Goal: Task Accomplishment & Management: Use online tool/utility

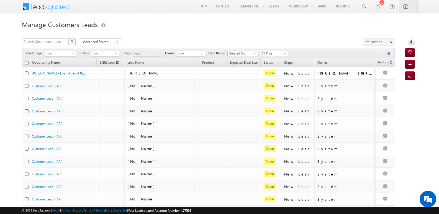
click at [209, 28] on h1 "Manage Customers Leads" at bounding box center [219, 24] width 395 height 11
click at [115, 41] on span at bounding box center [116, 42] width 4 height 4
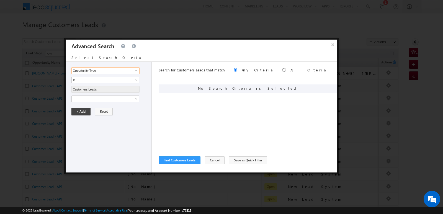
click at [129, 73] on input "Opportunity Type" at bounding box center [105, 70] width 68 height 7
click at [133, 71] on link at bounding box center [135, 71] width 7 height 6
type input "roi"
click at [134, 71] on link at bounding box center [135, 71] width 7 height 6
click at [147, 90] on div "+ Add Reset" at bounding box center [109, 93] width 77 height 8
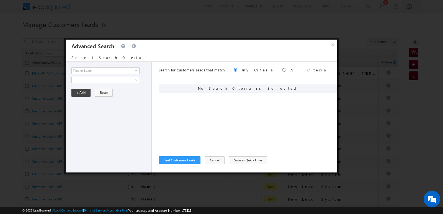
click at [157, 57] on div "Select Search Criteria" at bounding box center [202, 56] width 272 height 9
click at [131, 70] on input at bounding box center [105, 70] width 68 height 7
click at [332, 45] on button "×" at bounding box center [332, 45] width 9 height 10
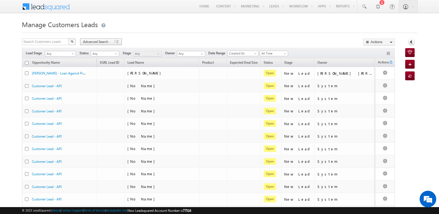
click at [97, 40] on span "Advanced Search" at bounding box center [96, 41] width 27 height 5
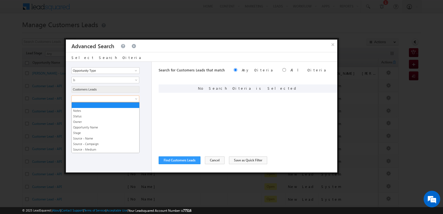
click at [126, 99] on span at bounding box center [102, 98] width 60 height 5
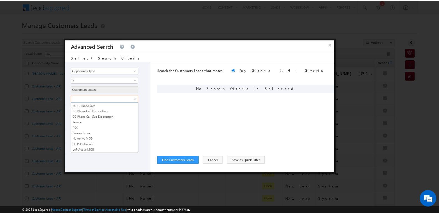
scroll to position [277, 0]
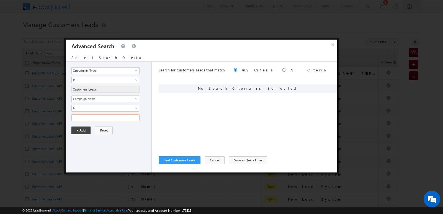
click at [113, 118] on input "text" at bounding box center [105, 117] width 68 height 7
type input "09SEP25"
click at [170, 161] on button "Find Customers Leads" at bounding box center [180, 161] width 42 height 8
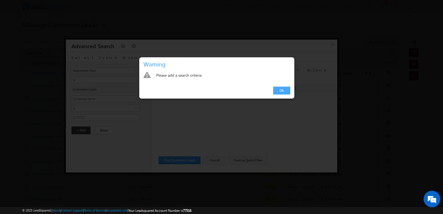
click at [285, 91] on link "Ok" at bounding box center [281, 91] width 17 height 8
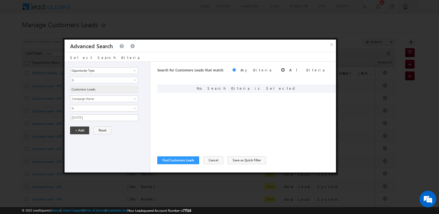
click at [281, 70] on input "radio" at bounding box center [283, 70] width 4 height 4
radio input "true"
click at [191, 162] on button "Find Customers Leads" at bounding box center [178, 161] width 42 height 8
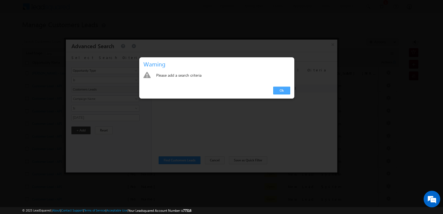
click at [278, 92] on link "Ok" at bounding box center [281, 91] width 17 height 8
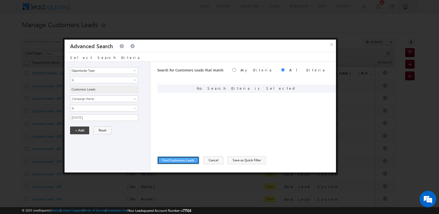
click at [190, 163] on button "Find Customers Leads" at bounding box center [178, 161] width 42 height 8
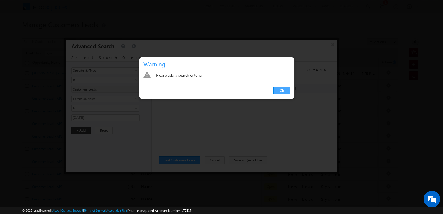
click at [278, 91] on link "Ok" at bounding box center [281, 91] width 17 height 8
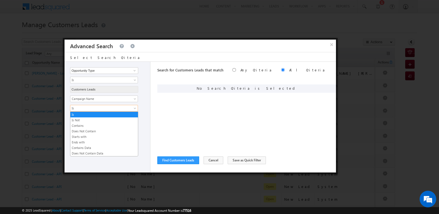
click at [101, 110] on span "Is" at bounding box center [100, 108] width 60 height 5
click at [86, 147] on link "Contains Data" at bounding box center [104, 147] width 68 height 5
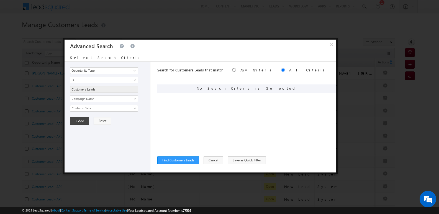
click at [122, 135] on div "Opportunity Type Lead Owner Sales Group Prospect Id Address 1 Address 2 Age Ass…" at bounding box center [108, 117] width 86 height 111
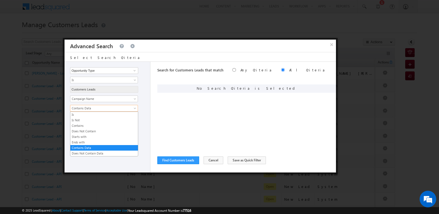
click at [118, 110] on span "Contains Data" at bounding box center [100, 108] width 60 height 5
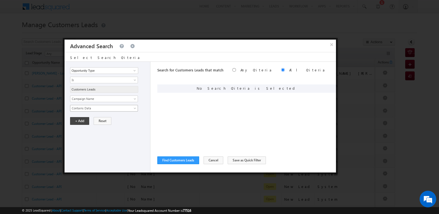
click at [100, 111] on span "Contains Data" at bounding box center [100, 108] width 60 height 5
click at [99, 99] on span "Campaign Name" at bounding box center [100, 98] width 60 height 5
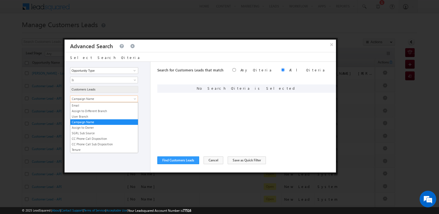
drag, startPoint x: 159, startPoint y: 115, endPoint x: 137, endPoint y: 116, distance: 21.4
click at [157, 115] on div "Opportunity Type Lead Owner Sales Group Prospect Id Address 1 Address 2 Age Ass…" at bounding box center [201, 117] width 272 height 111
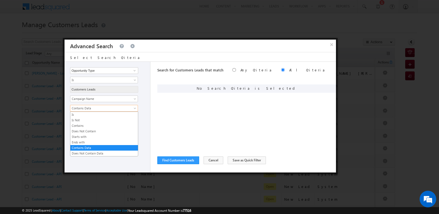
click at [109, 111] on span "Contains Data" at bounding box center [100, 108] width 60 height 5
click at [88, 127] on link "Contains" at bounding box center [104, 125] width 68 height 5
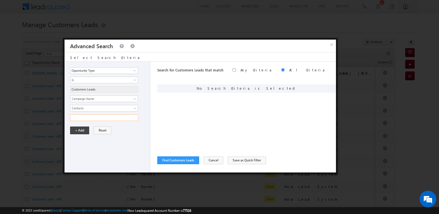
click at [106, 119] on input "text" at bounding box center [104, 117] width 68 height 7
type input "09SEP25"
click at [173, 162] on button "Find Customers Leads" at bounding box center [178, 161] width 42 height 8
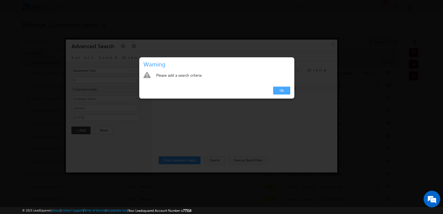
click at [283, 88] on link "Ok" at bounding box center [281, 91] width 17 height 8
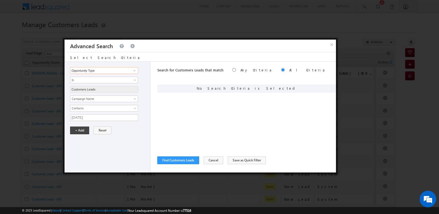
click at [118, 72] on input "Opportunity Type" at bounding box center [104, 70] width 68 height 7
click at [134, 70] on span at bounding box center [134, 70] width 4 height 4
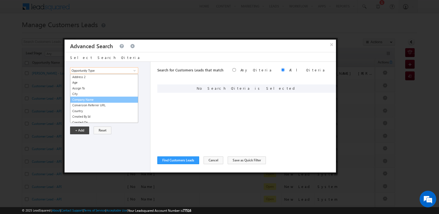
scroll to position [0, 0]
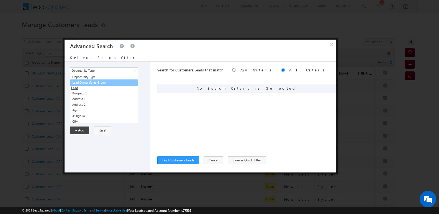
click at [219, 28] on div at bounding box center [219, 107] width 439 height 214
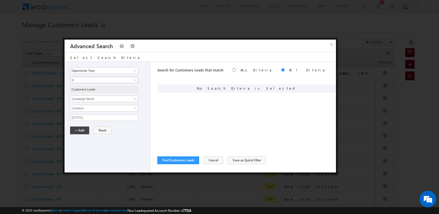
click at [126, 80] on span "Is" at bounding box center [100, 80] width 60 height 5
click at [161, 71] on span "Search for Customers Leads that match" at bounding box center [190, 70] width 66 height 5
click at [104, 99] on span "Campaign Name" at bounding box center [100, 98] width 60 height 5
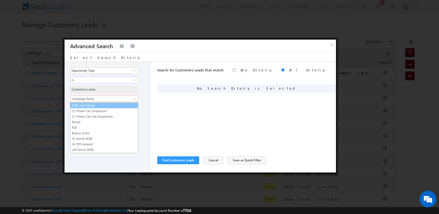
scroll to position [277, 0]
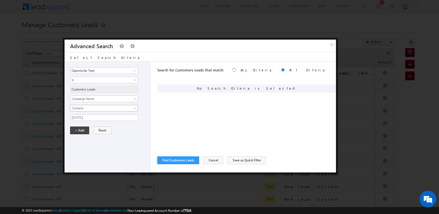
click at [124, 109] on span "Contains" at bounding box center [100, 108] width 60 height 5
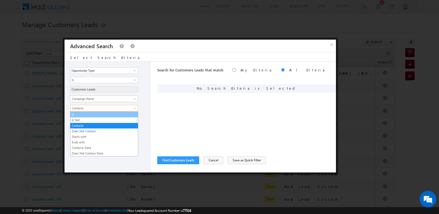
click at [95, 115] on link "Is" at bounding box center [104, 114] width 68 height 5
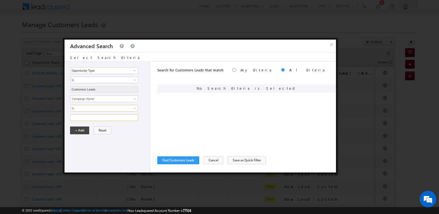
click at [121, 120] on input "text" at bounding box center [104, 117] width 68 height 7
type input "09SEP25"
click at [178, 157] on button "Find Customers Leads" at bounding box center [178, 161] width 42 height 8
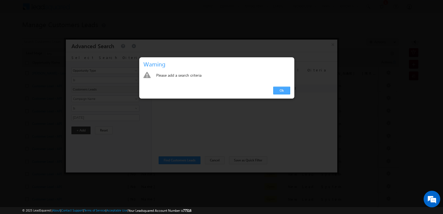
click at [283, 90] on link "Ok" at bounding box center [281, 91] width 17 height 8
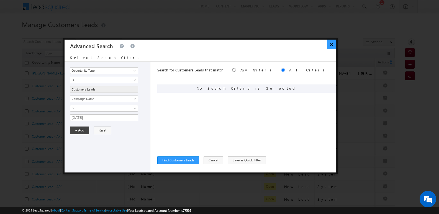
click at [330, 45] on button "×" at bounding box center [331, 45] width 9 height 10
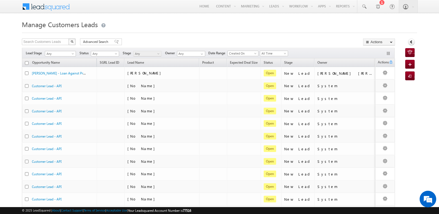
click at [347, 24] on h1 "Manage Customers Leads" at bounding box center [219, 24] width 395 height 11
click at [380, 52] on link "Export Customers Leads" at bounding box center [379, 53] width 31 height 12
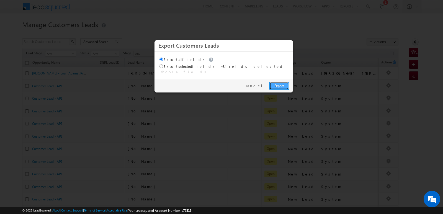
click at [282, 82] on link "Export" at bounding box center [279, 86] width 19 height 8
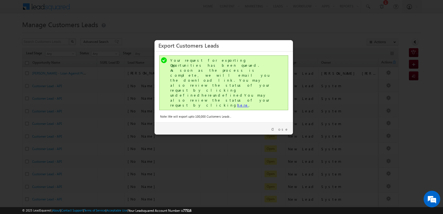
click at [237, 103] on link "here" at bounding box center [242, 105] width 11 height 5
click at [286, 127] on link "Close" at bounding box center [280, 129] width 17 height 5
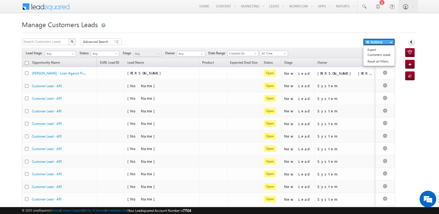
click at [388, 44] on button "Actions" at bounding box center [379, 42] width 32 height 7
click at [374, 54] on link "Export Customers Leads" at bounding box center [379, 53] width 31 height 12
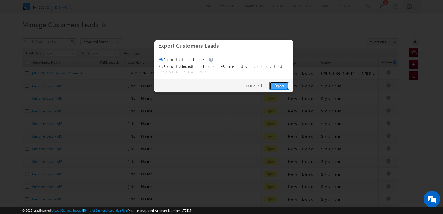
click at [280, 82] on link "Export" at bounding box center [279, 86] width 19 height 8
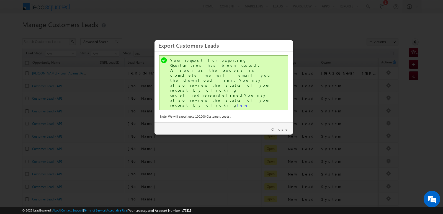
click at [237, 103] on link "here" at bounding box center [242, 105] width 11 height 5
click at [288, 127] on link "Close" at bounding box center [280, 129] width 17 height 5
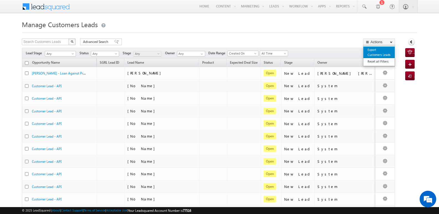
click at [381, 53] on link "Export Customers Leads" at bounding box center [379, 53] width 31 height 12
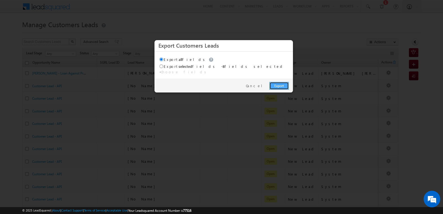
click at [286, 82] on link "Export" at bounding box center [279, 86] width 19 height 8
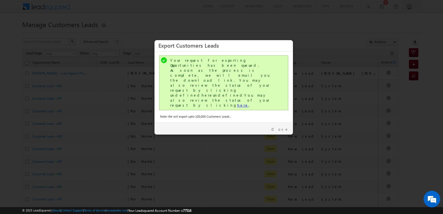
click at [237, 103] on link "here" at bounding box center [242, 105] width 11 height 5
drag, startPoint x: 282, startPoint y: 107, endPoint x: 281, endPoint y: 101, distance: 5.9
click at [282, 127] on link "Close" at bounding box center [280, 129] width 17 height 5
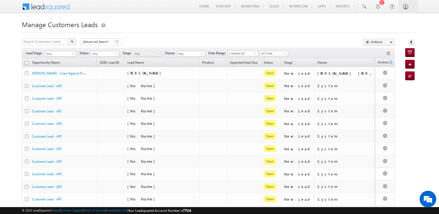
click at [252, 34] on div "Manage Customers Leads Search Customers Leads X 475726 results found Advanced S…" at bounding box center [219, 216] width 395 height 394
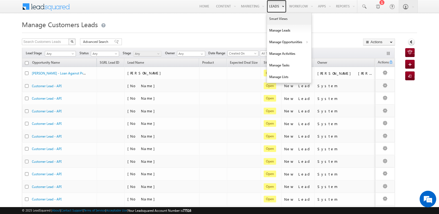
drag, startPoint x: 275, startPoint y: 8, endPoint x: 277, endPoint y: 14, distance: 6.7
click at [274, 7] on link "Leads" at bounding box center [277, 6] width 20 height 13
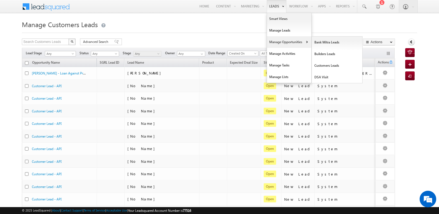
click at [291, 43] on link "Manage Opportunities" at bounding box center [289, 42] width 44 height 12
click at [326, 70] on link "Customers Leads" at bounding box center [337, 66] width 51 height 12
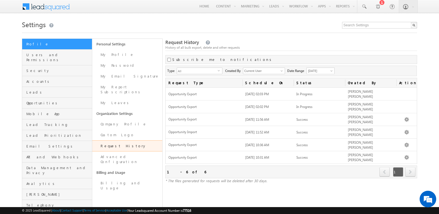
click at [294, 28] on h1 "Settings" at bounding box center [219, 24] width 395 height 11
click at [285, 27] on h1 "Settings" at bounding box center [219, 24] width 395 height 11
click div "History of all bulk export, delete and other requests"
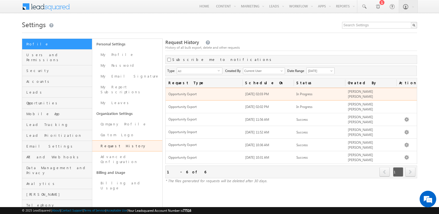
click at [399, 94] on td at bounding box center [407, 94] width 21 height 13
click at [408, 94] on td at bounding box center [407, 94] width 21 height 13
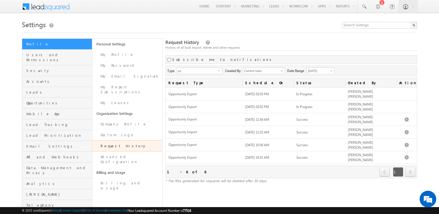
click at [339, 50] on div "History of all bulk export, delete and other requests" at bounding box center [291, 47] width 252 height 5
click at [382, 68] on div "Type All Activity Export/Opportunity Export Bulk Delete Opportunities Bulk Acti…" at bounding box center [291, 71] width 252 height 11
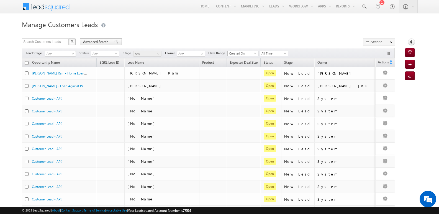
click at [114, 41] on span at bounding box center [116, 42] width 4 height 4
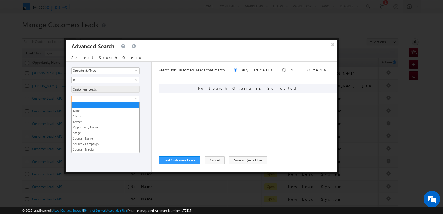
click at [117, 99] on span at bounding box center [102, 98] width 60 height 5
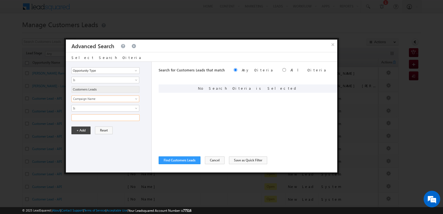
click at [117, 118] on input "text" at bounding box center [105, 117] width 68 height 7
type input "09SEP25"
click at [195, 161] on button "Find Customers Leads" at bounding box center [180, 161] width 42 height 8
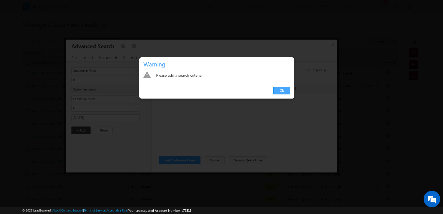
click at [277, 91] on link "Ok" at bounding box center [281, 91] width 17 height 8
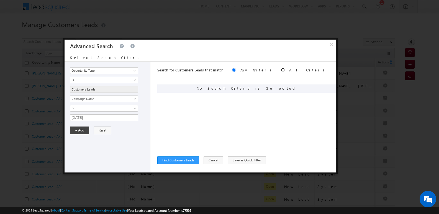
click at [281, 71] on input "radio" at bounding box center [283, 70] width 4 height 4
radio input "true"
click at [176, 162] on button "Find Customers Leads" at bounding box center [178, 161] width 42 height 8
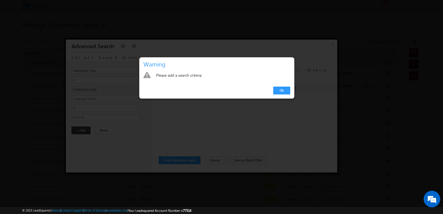
click at [278, 96] on div "Ok" at bounding box center [216, 91] width 155 height 16
click at [279, 93] on link "Ok" at bounding box center [281, 91] width 17 height 8
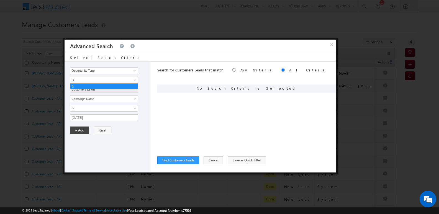
click at [117, 82] on span "Is" at bounding box center [100, 80] width 60 height 5
click at [116, 71] on input "Opportunity Type" at bounding box center [104, 70] width 68 height 7
click at [135, 70] on span at bounding box center [134, 70] width 4 height 4
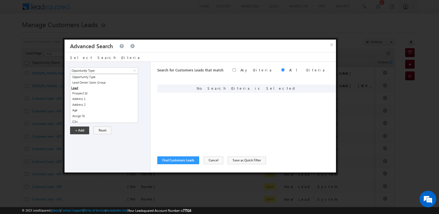
click at [137, 58] on div "Select Search Criteria" at bounding box center [201, 56] width 272 height 9
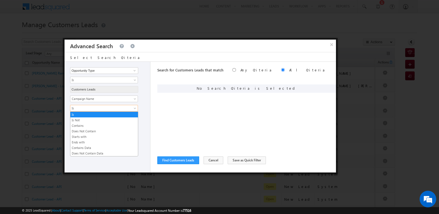
click at [117, 107] on span "Is" at bounding box center [100, 108] width 60 height 5
click at [110, 125] on link "Contains" at bounding box center [104, 125] width 68 height 5
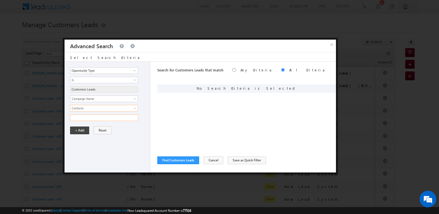
click at [128, 119] on input "text" at bounding box center [104, 117] width 68 height 7
type input "09SEP25"
click at [178, 161] on button "Find Customers Leads" at bounding box center [178, 161] width 42 height 8
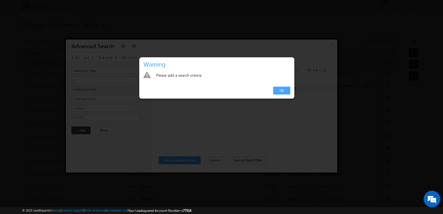
click at [277, 91] on link "Ok" at bounding box center [281, 91] width 17 height 8
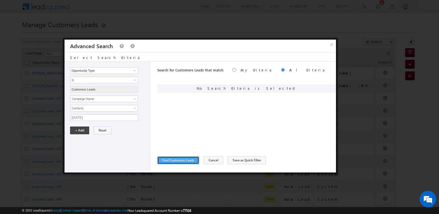
click at [186, 159] on button "Find Customers Leads" at bounding box center [178, 161] width 42 height 8
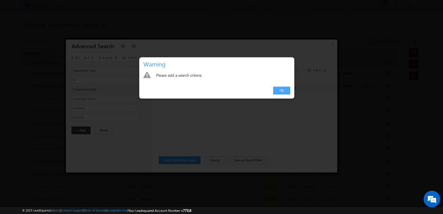
click at [287, 90] on link "Ok" at bounding box center [281, 91] width 17 height 8
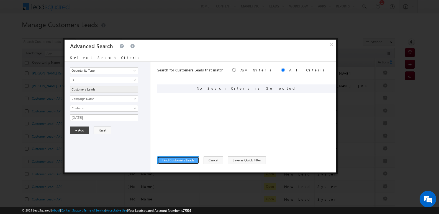
click at [191, 161] on button "Find Customers Leads" at bounding box center [178, 161] width 42 height 8
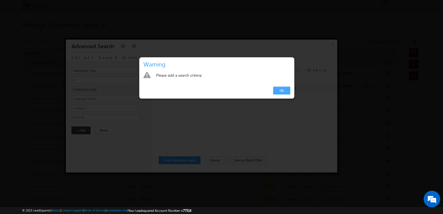
click at [282, 87] on link "Ok" at bounding box center [281, 91] width 17 height 8
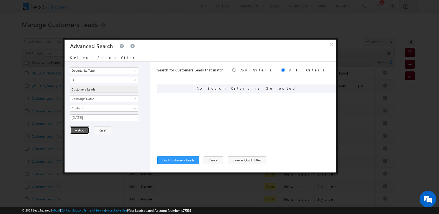
click at [80, 129] on button "+ Add" at bounding box center [79, 131] width 19 height 8
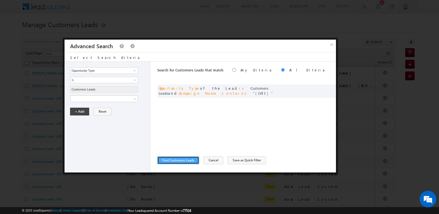
click at [173, 162] on button "Find Customers Leads" at bounding box center [178, 161] width 42 height 8
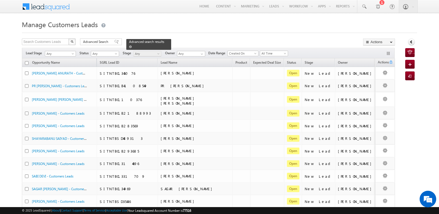
click at [157, 43] on span "Advanced search results" at bounding box center [146, 42] width 35 height 4
click at [381, 52] on link "Export Customers Leads" at bounding box center [379, 53] width 31 height 12
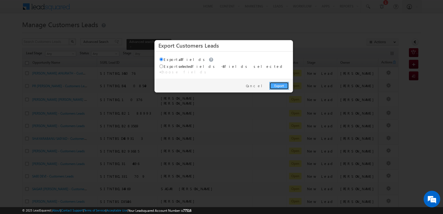
click at [280, 82] on link "Export" at bounding box center [279, 86] width 19 height 8
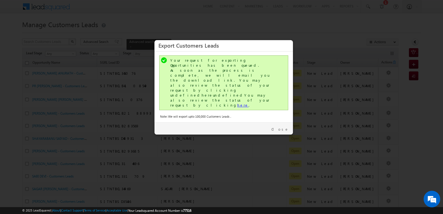
click at [237, 103] on link "here" at bounding box center [242, 105] width 11 height 5
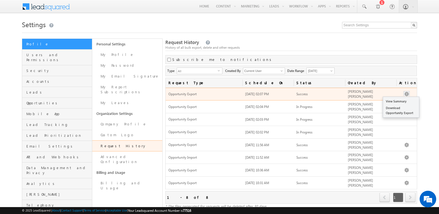
click at [408, 93] on button "button" at bounding box center [407, 94] width 6 height 6
click at [401, 112] on link "Download Opportunity Export" at bounding box center [401, 111] width 36 height 12
